Goal: Navigation & Orientation: Find specific page/section

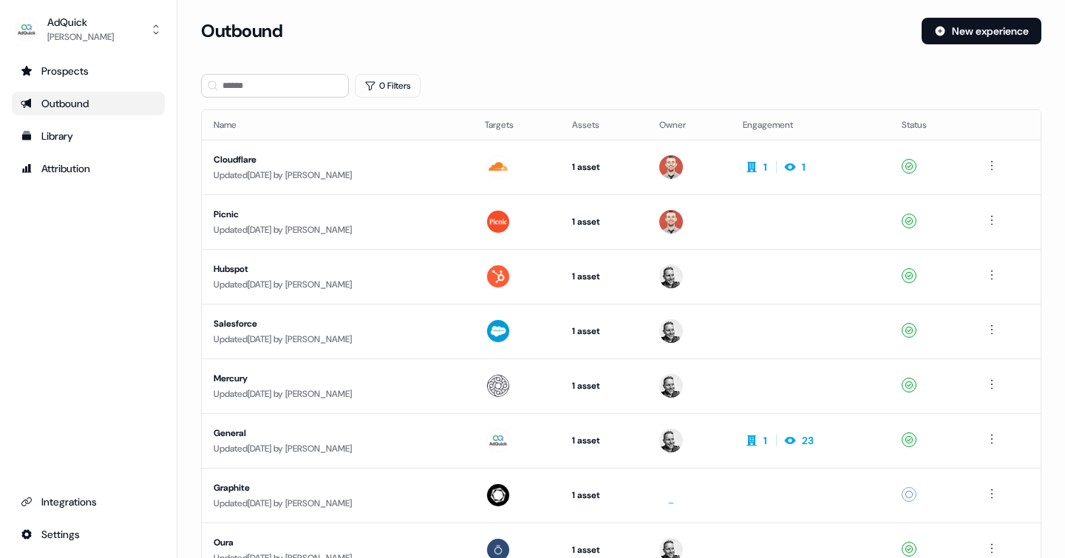
click at [64, 109] on div "Outbound" at bounding box center [88, 103] width 135 height 15
